Goal: Task Accomplishment & Management: Complete application form

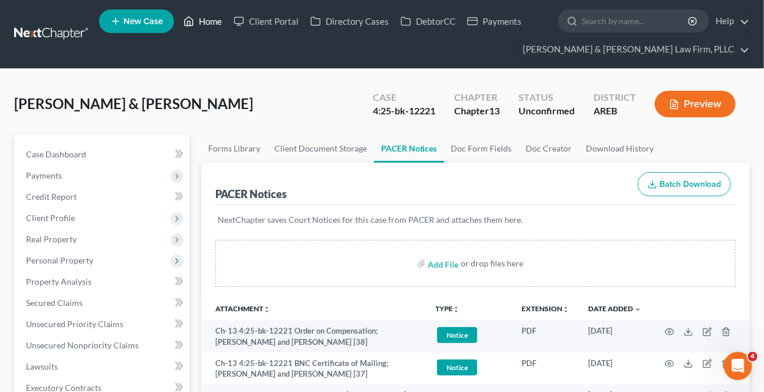
click at [207, 25] on link "Home" at bounding box center [203, 21] width 50 height 21
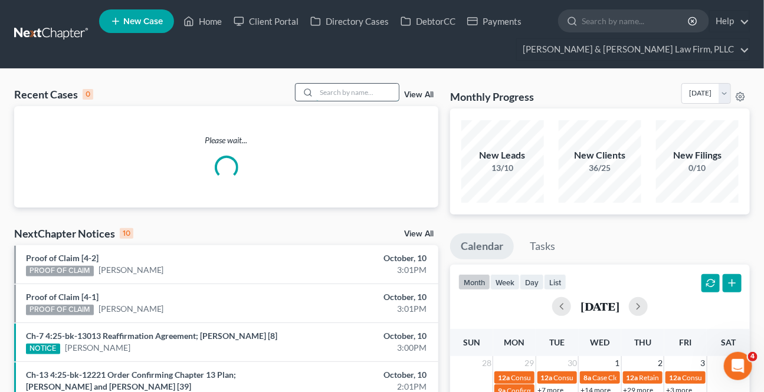
click at [342, 93] on input "search" at bounding box center [357, 92] width 83 height 17
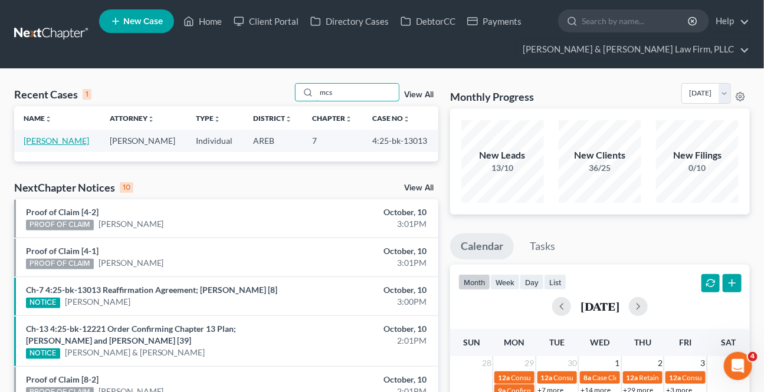
type input "mcs"
click at [86, 140] on link "[PERSON_NAME]" at bounding box center [57, 141] width 66 height 10
select select "0"
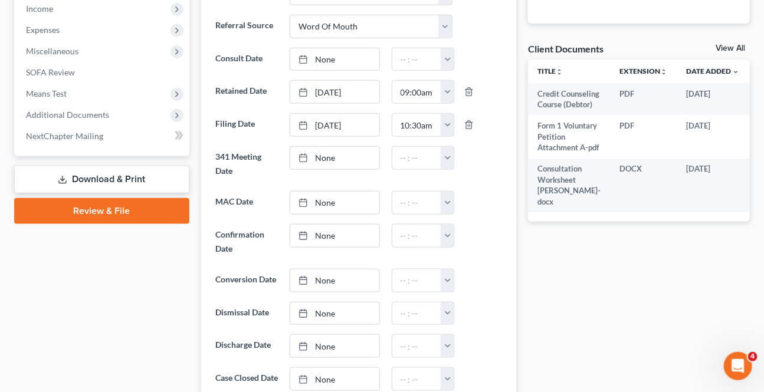
scroll to position [429, 0]
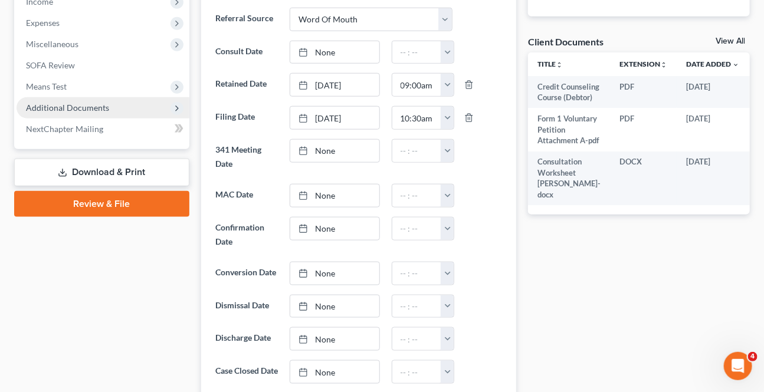
click at [124, 107] on span "Additional Documents" at bounding box center [103, 107] width 173 height 21
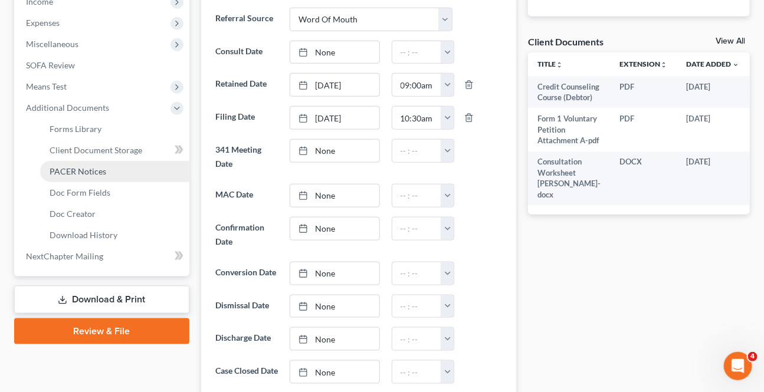
click at [97, 166] on span "PACER Notices" at bounding box center [78, 171] width 57 height 10
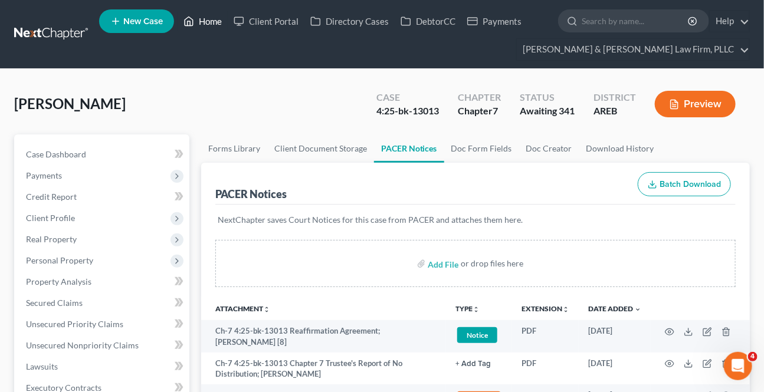
drag, startPoint x: 197, startPoint y: 25, endPoint x: 303, endPoint y: 41, distance: 106.8
click at [197, 25] on link "Home" at bounding box center [203, 21] width 50 height 21
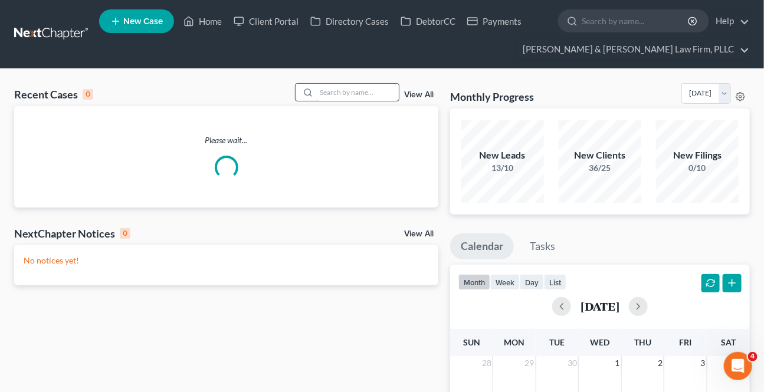
click at [366, 97] on input "search" at bounding box center [357, 92] width 83 height 17
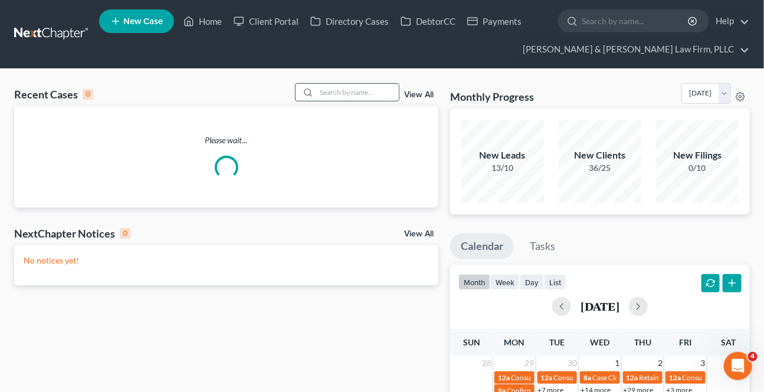
click at [362, 96] on input "search" at bounding box center [357, 92] width 83 height 17
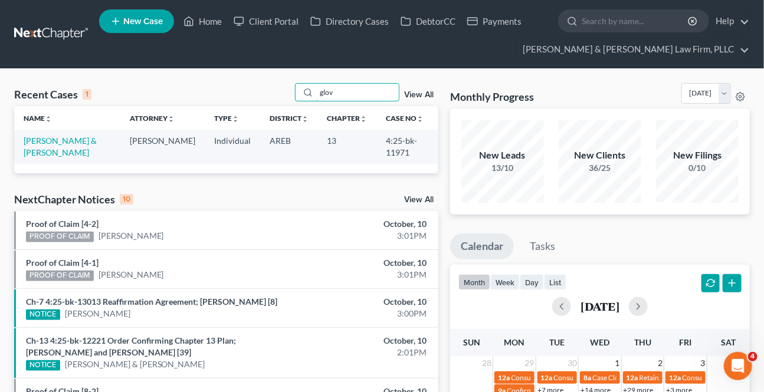
type input "glov"
click at [47, 147] on td "[PERSON_NAME] & [PERSON_NAME]" at bounding box center [67, 147] width 106 height 34
click at [47, 145] on link "[PERSON_NAME] & [PERSON_NAME]" at bounding box center [60, 147] width 73 height 22
select select "2"
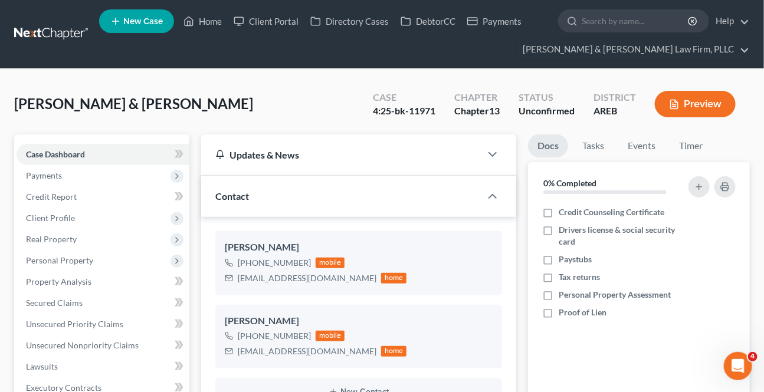
scroll to position [268, 0]
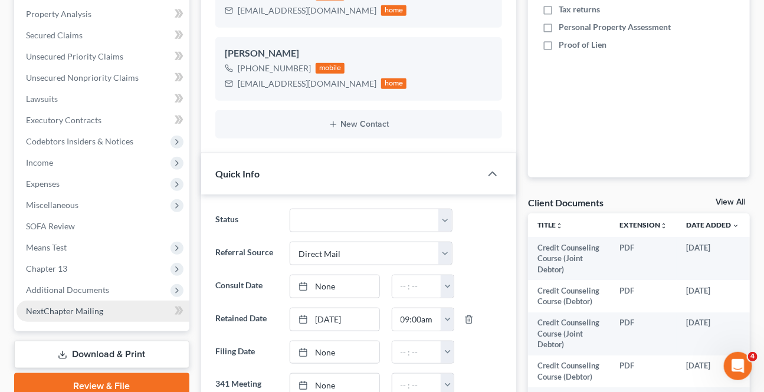
drag, startPoint x: 45, startPoint y: 300, endPoint x: 74, endPoint y: 299, distance: 28.9
click at [45, 299] on ul "Case Dashboard Payments Invoices Payments Payments Credit Report Client Profile" at bounding box center [103, 99] width 173 height 446
click at [47, 289] on span "Additional Documents" at bounding box center [67, 290] width 83 height 10
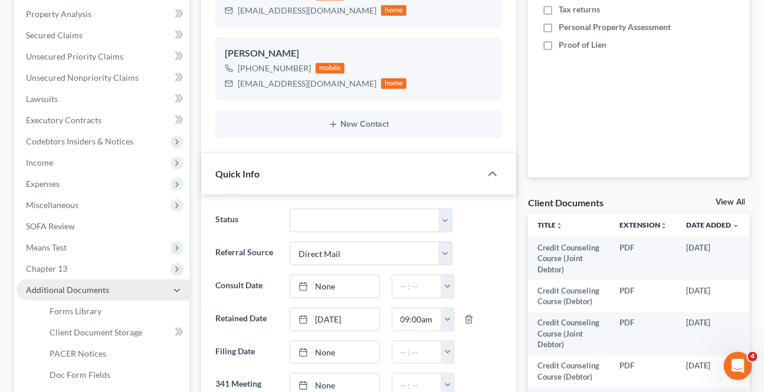
scroll to position [375, 0]
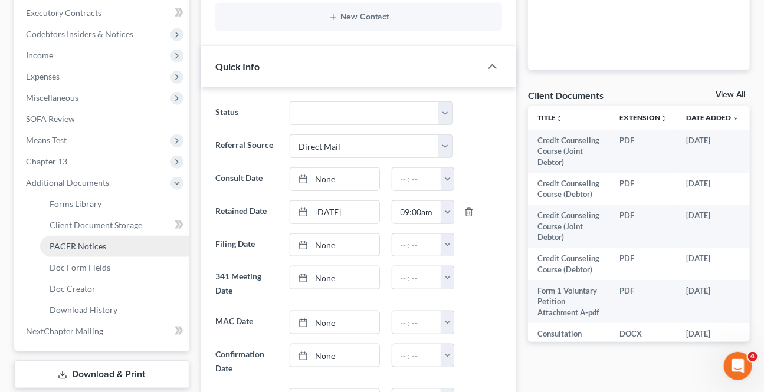
click at [81, 241] on span "PACER Notices" at bounding box center [78, 246] width 57 height 10
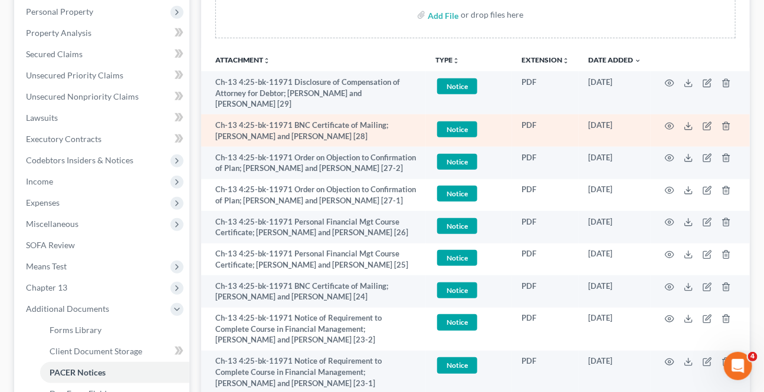
scroll to position [268, 0]
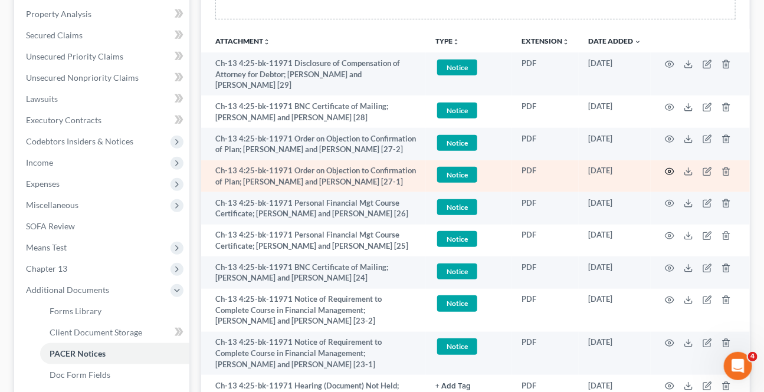
click at [670, 167] on icon "button" at bounding box center [669, 171] width 9 height 9
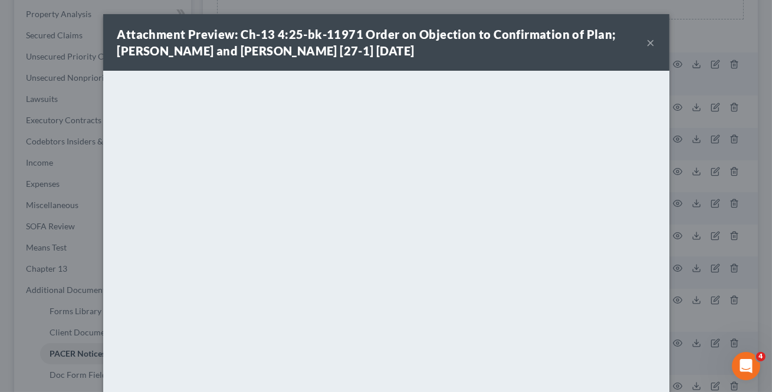
click at [650, 42] on button "×" at bounding box center [651, 42] width 8 height 14
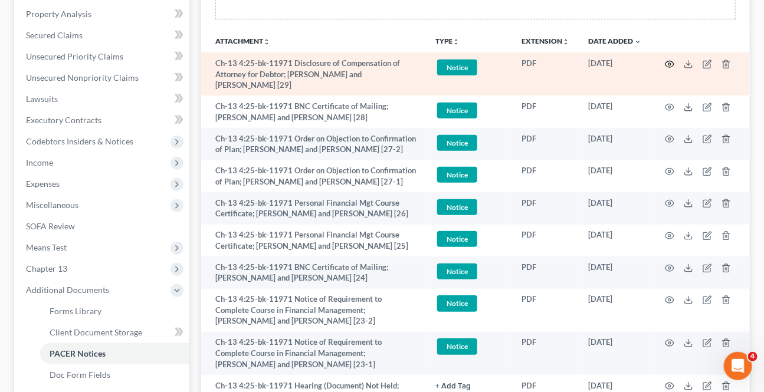
click at [669, 61] on icon "button" at bounding box center [669, 64] width 9 height 9
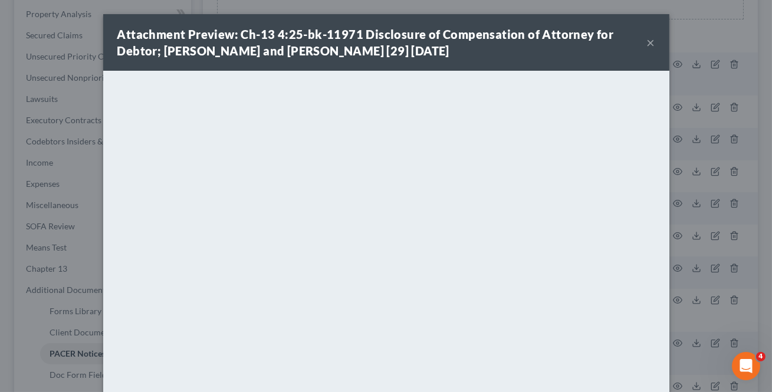
click at [651, 38] on button "×" at bounding box center [651, 42] width 8 height 14
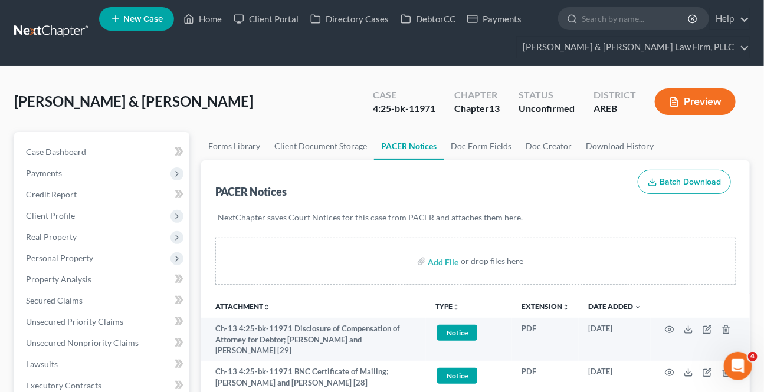
scroll to position [0, 0]
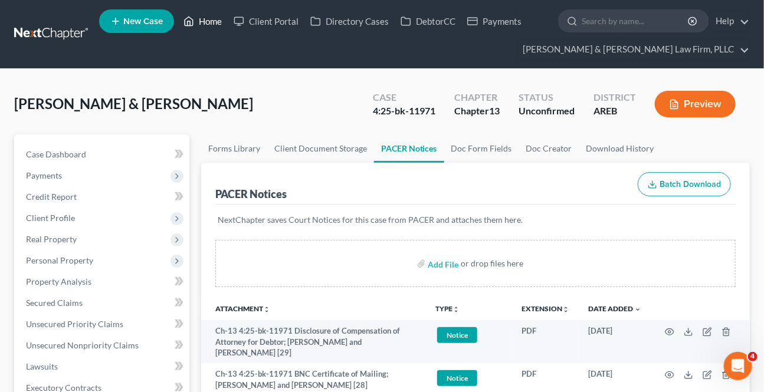
drag, startPoint x: 195, startPoint y: 24, endPoint x: 250, endPoint y: 77, distance: 76.8
click at [194, 24] on icon at bounding box center [189, 21] width 11 height 14
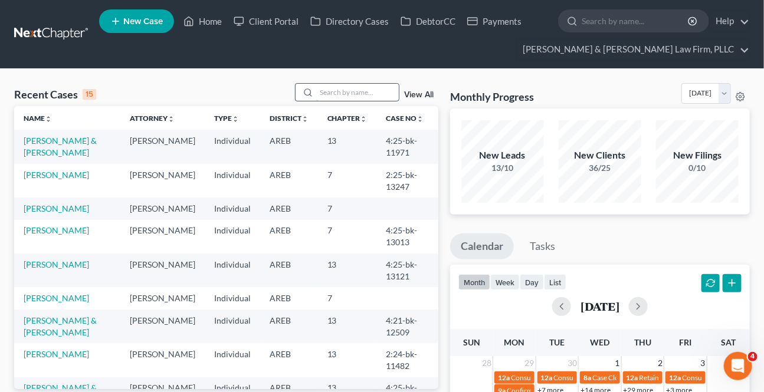
click at [361, 90] on input "search" at bounding box center [357, 92] width 83 height 17
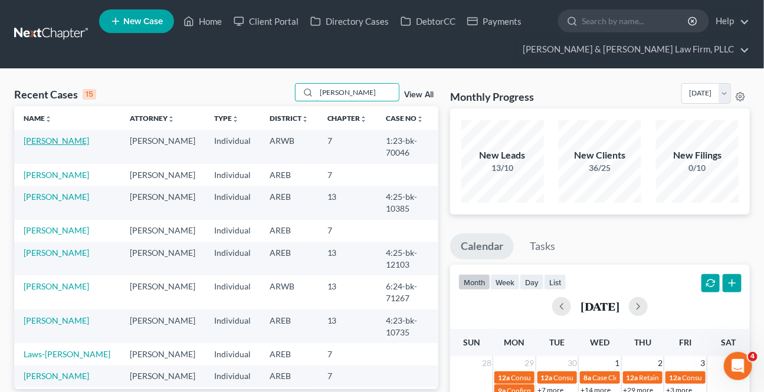
type input "[PERSON_NAME]"
click at [81, 141] on link "[PERSON_NAME]" at bounding box center [57, 141] width 66 height 10
select select "0"
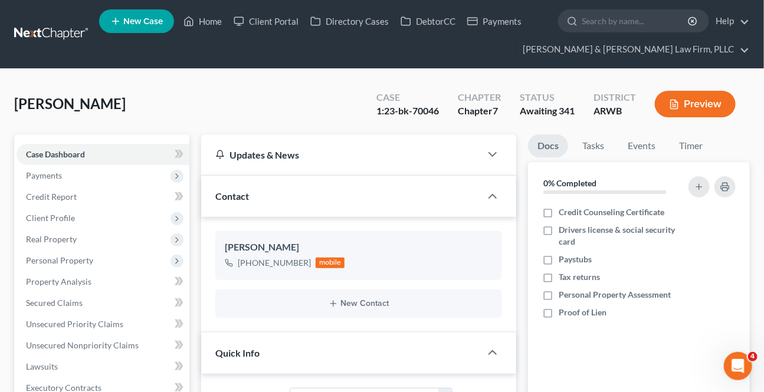
scroll to position [322, 0]
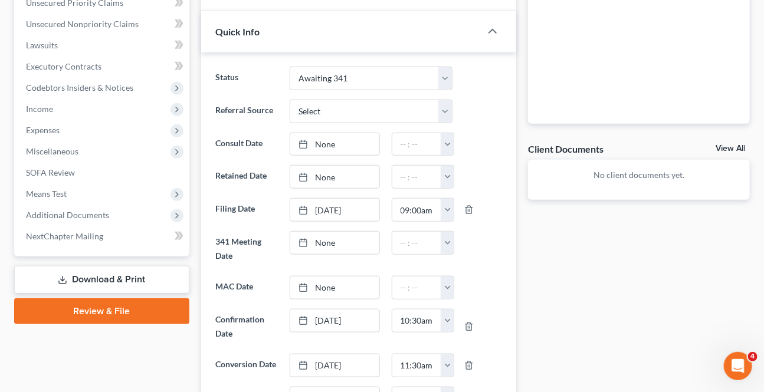
drag, startPoint x: 73, startPoint y: 278, endPoint x: 234, endPoint y: 247, distance: 164.1
click at [73, 277] on link "Download & Print" at bounding box center [101, 280] width 175 height 28
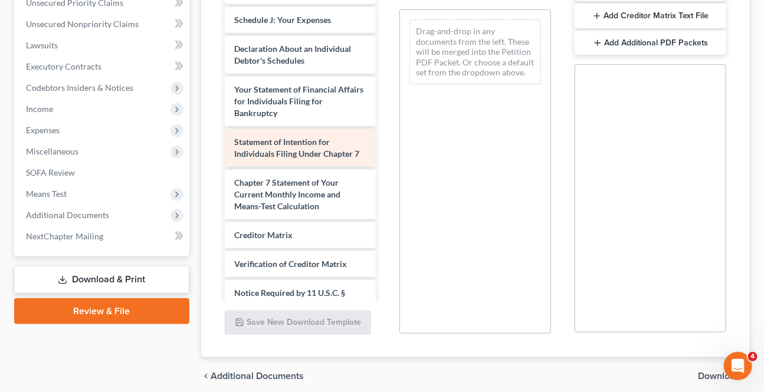
scroll to position [322, 0]
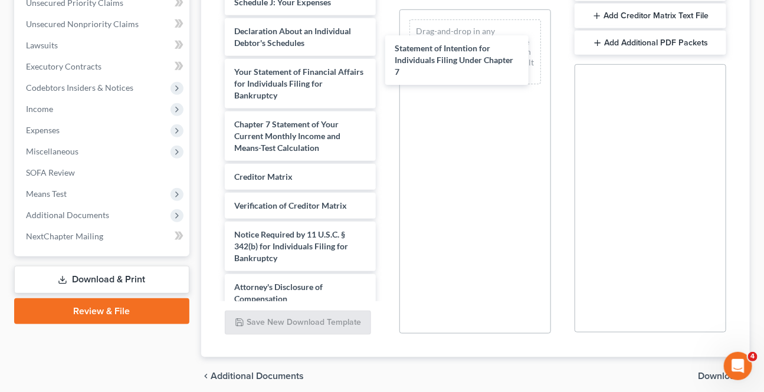
drag, startPoint x: 315, startPoint y: 114, endPoint x: 546, endPoint y: 86, distance: 233.6
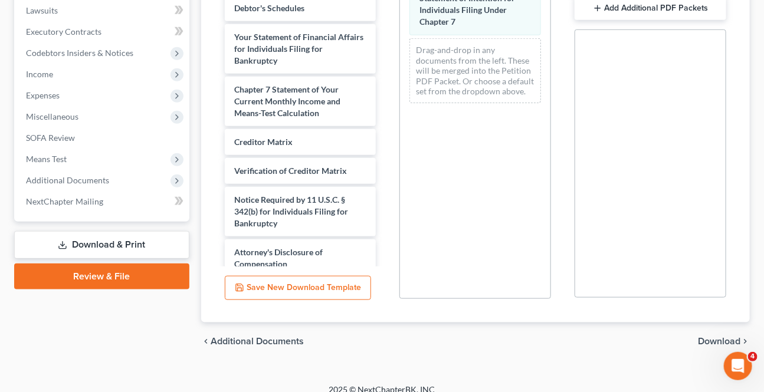
click at [718, 337] on span "Download" at bounding box center [719, 341] width 42 height 9
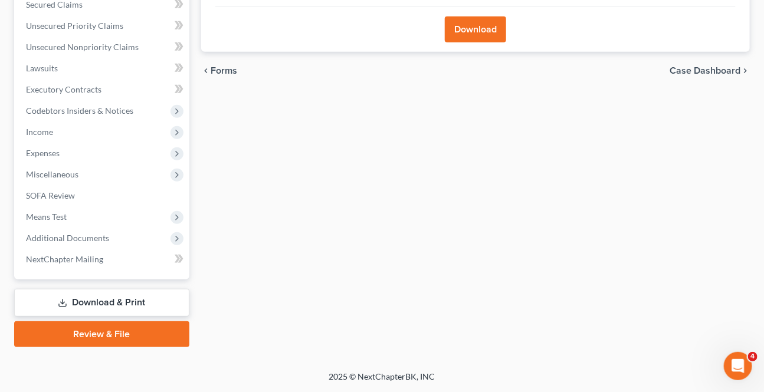
scroll to position [297, 0]
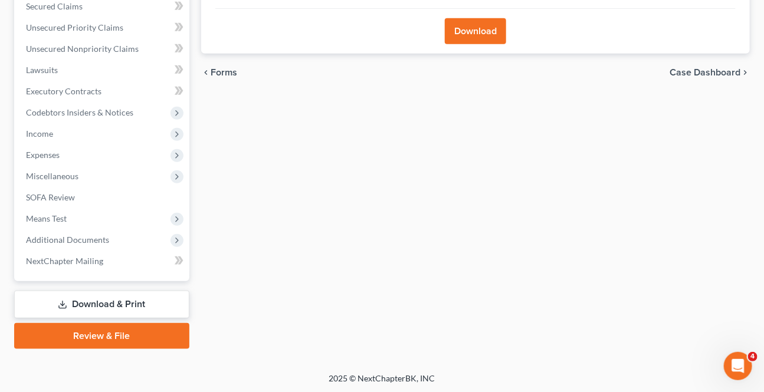
click at [479, 40] on button "Download" at bounding box center [475, 31] width 61 height 26
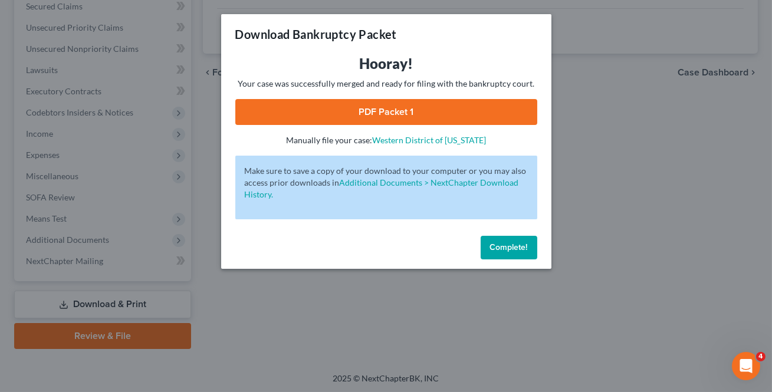
click at [392, 106] on link "PDF Packet 1" at bounding box center [386, 112] width 302 height 26
click at [490, 246] on span "Complete!" at bounding box center [509, 248] width 38 height 10
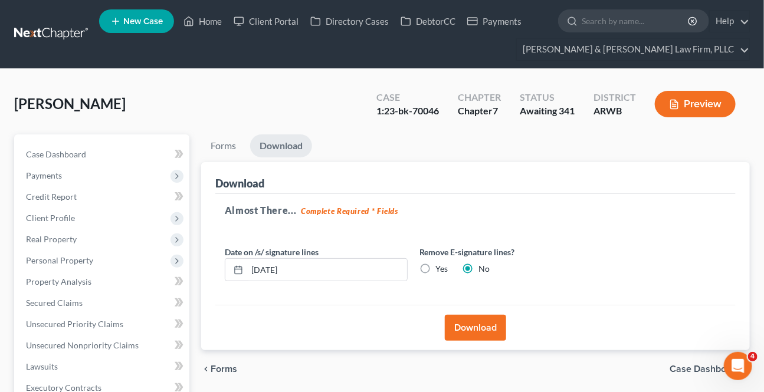
scroll to position [0, 0]
drag, startPoint x: 218, startPoint y: 10, endPoint x: 212, endPoint y: 22, distance: 13.5
click at [218, 11] on link "Home" at bounding box center [203, 21] width 50 height 21
drag, startPoint x: 212, startPoint y: 22, endPoint x: 1, endPoint y: 89, distance: 221.0
click at [212, 21] on link "Home" at bounding box center [203, 21] width 50 height 21
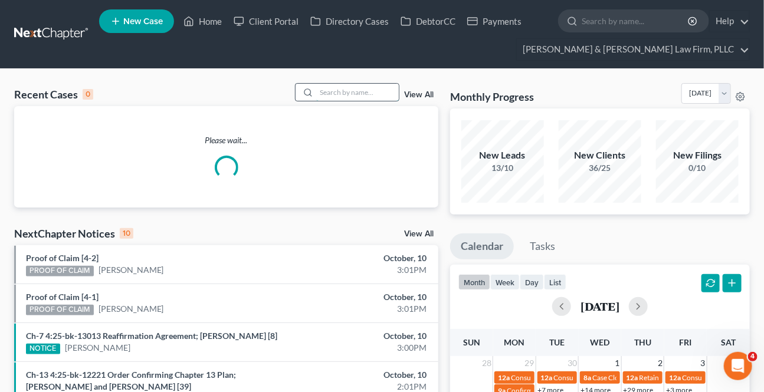
click at [333, 97] on input "search" at bounding box center [357, 92] width 83 height 17
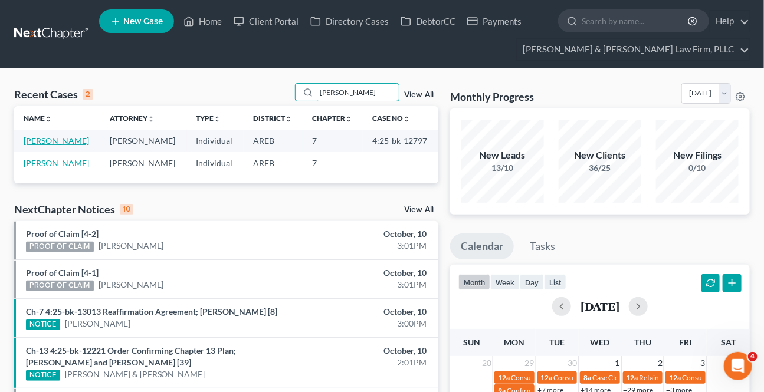
type input "[PERSON_NAME]"
click at [50, 141] on link "[PERSON_NAME]" at bounding box center [57, 141] width 66 height 10
select select "2"
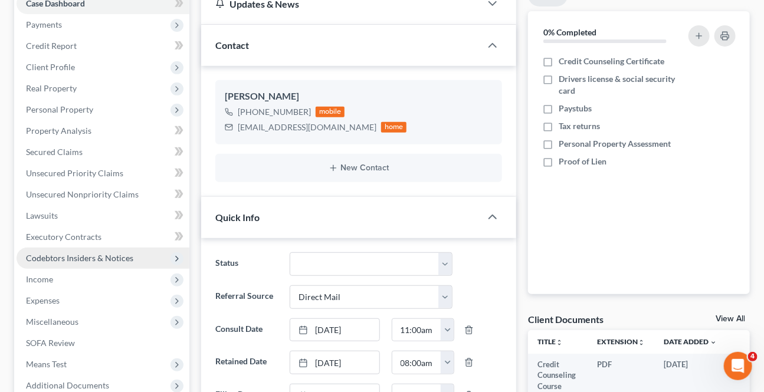
scroll to position [161, 0]
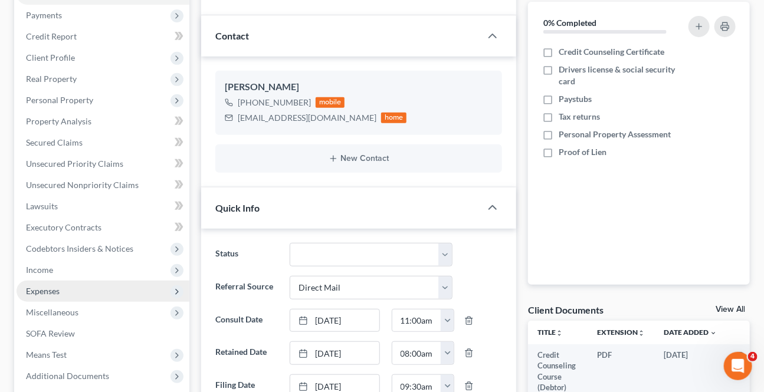
click at [59, 296] on span "Expenses" at bounding box center [103, 291] width 173 height 21
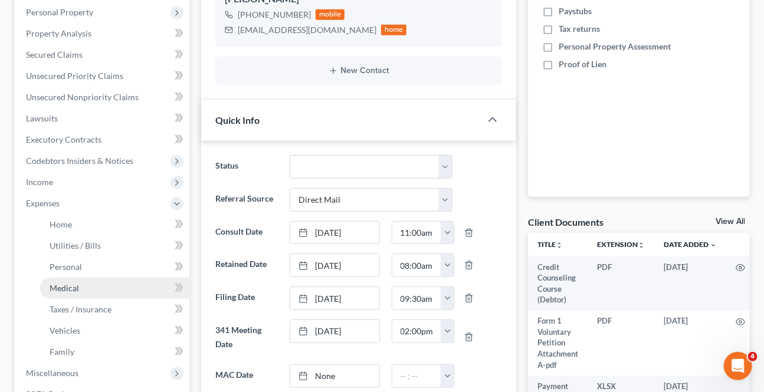
scroll to position [268, 0]
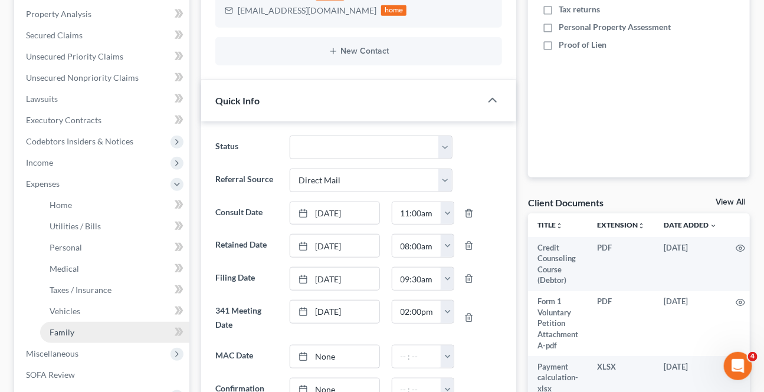
click at [66, 334] on span "Family" at bounding box center [62, 333] width 25 height 10
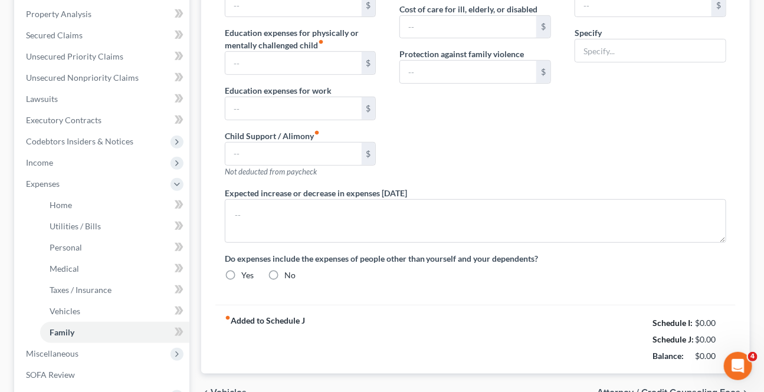
type input "0.00"
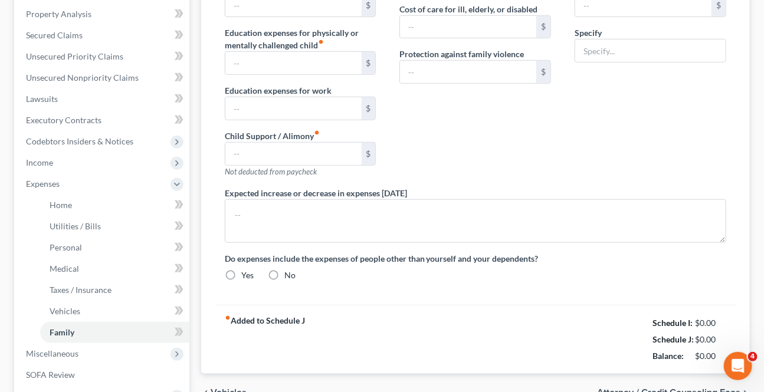
type input "0.00"
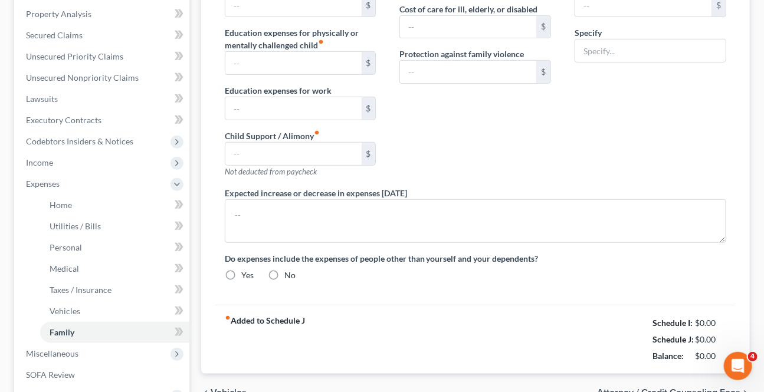
radio input "true"
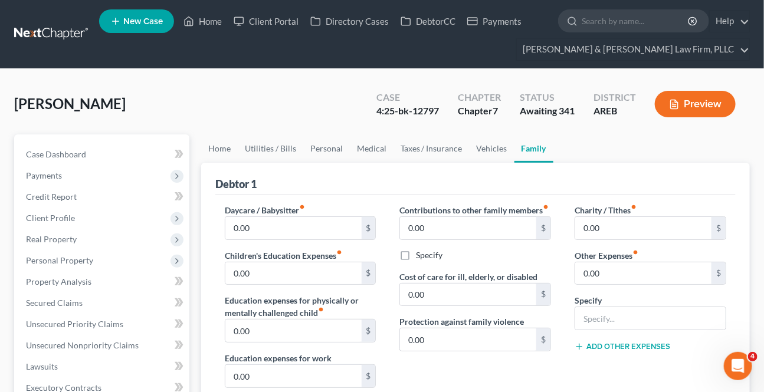
drag, startPoint x: 196, startPoint y: 9, endPoint x: 8, endPoint y: 66, distance: 196.6
click at [196, 9] on ul "New Case Home Client Portal Directory Cases DebtorCC Payments - No Result - See…" at bounding box center [424, 34] width 651 height 57
click at [197, 24] on link "Home" at bounding box center [203, 21] width 50 height 21
